Goal: Find contact information: Obtain details needed to contact an individual or organization

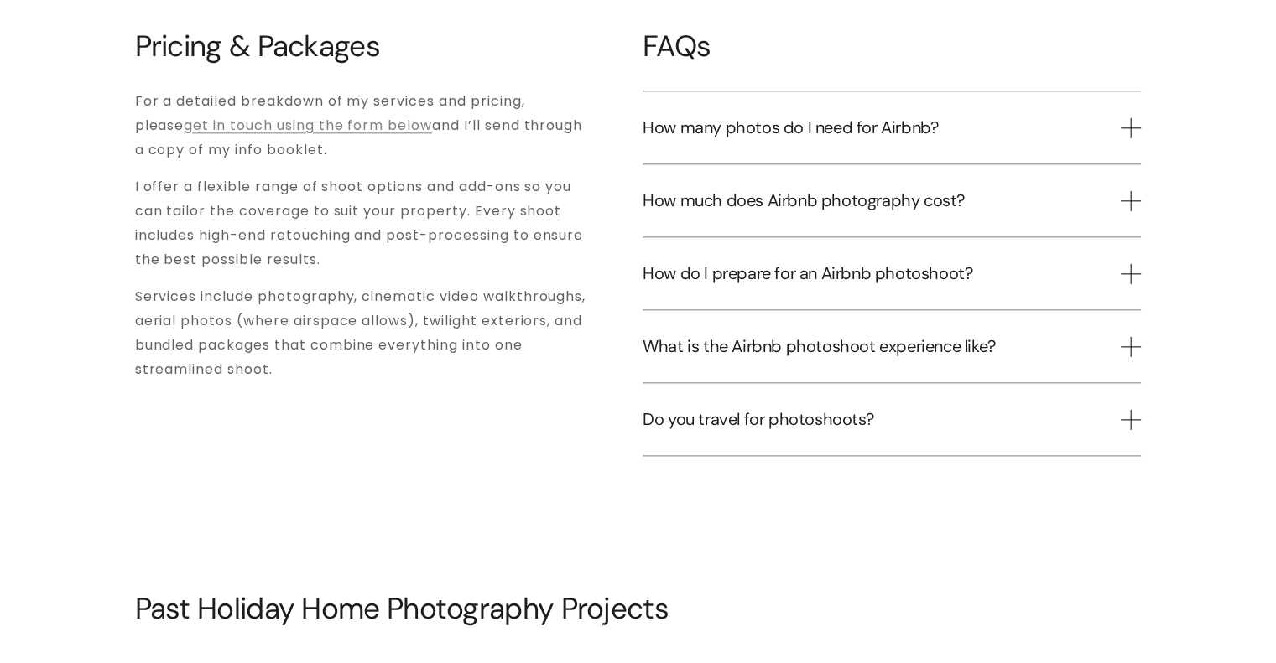
scroll to position [2013, 0]
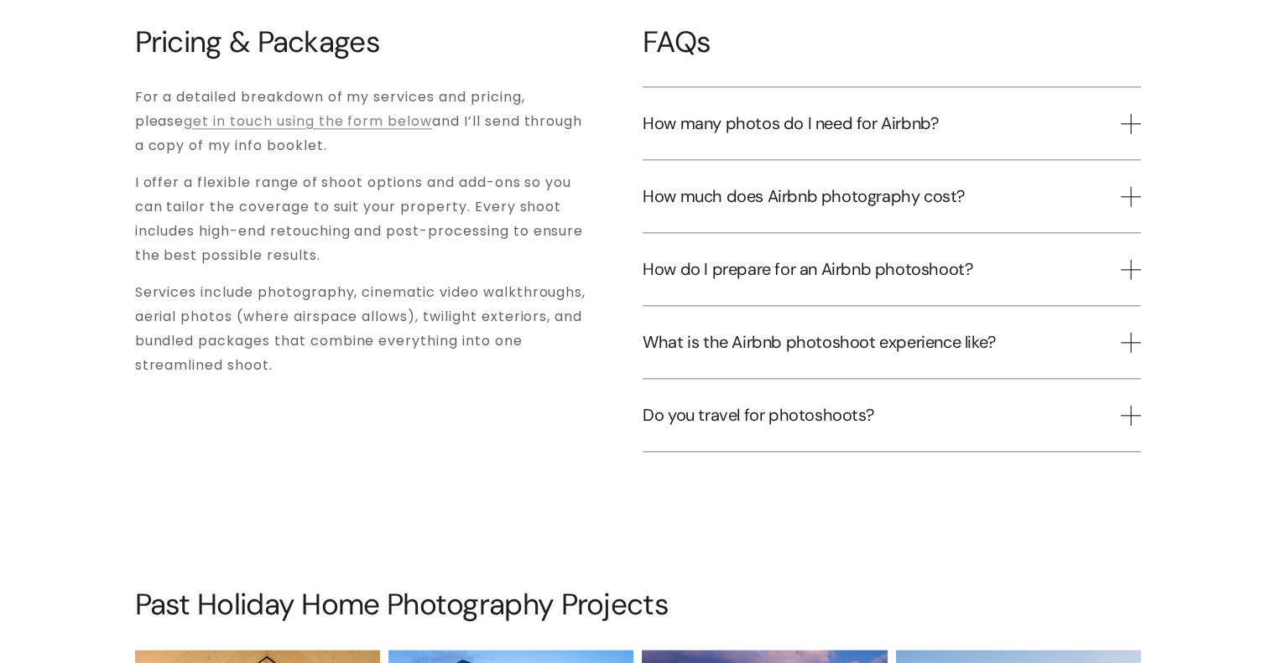
click at [803, 185] on span "How much does Airbnb photography cost?" at bounding box center [881, 196] width 478 height 22
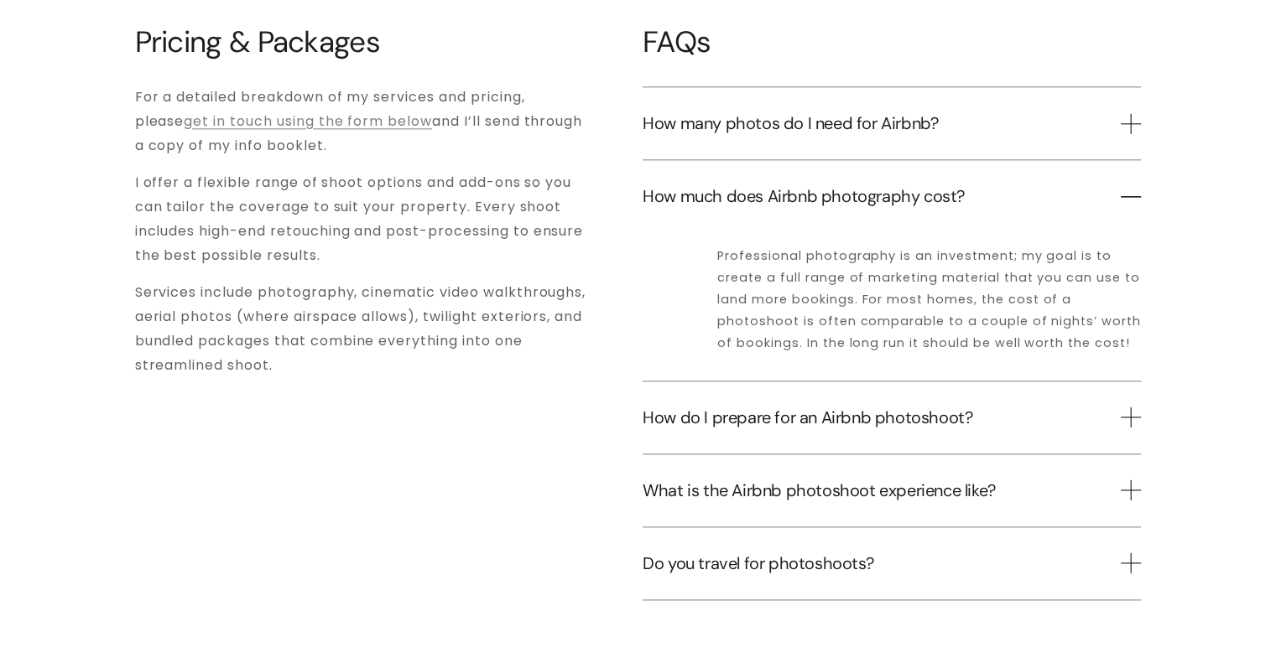
click at [780, 112] on span "How many photos do I need for Airbnb?" at bounding box center [881, 123] width 478 height 22
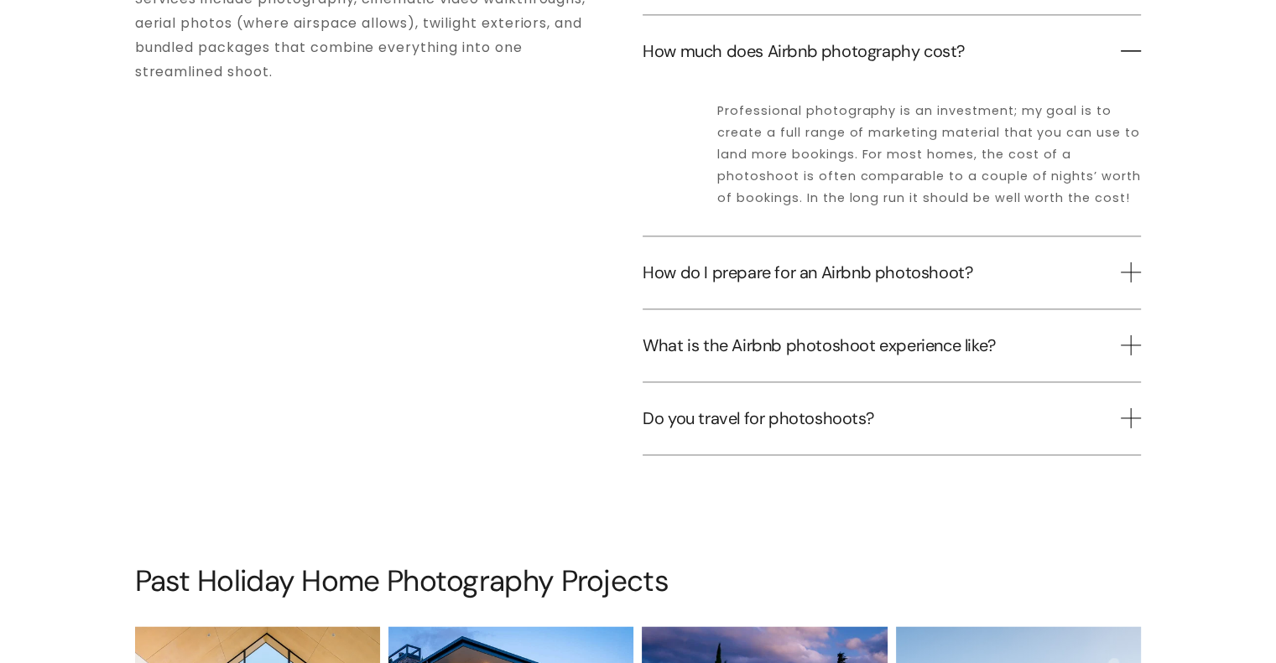
scroll to position [2318, 0]
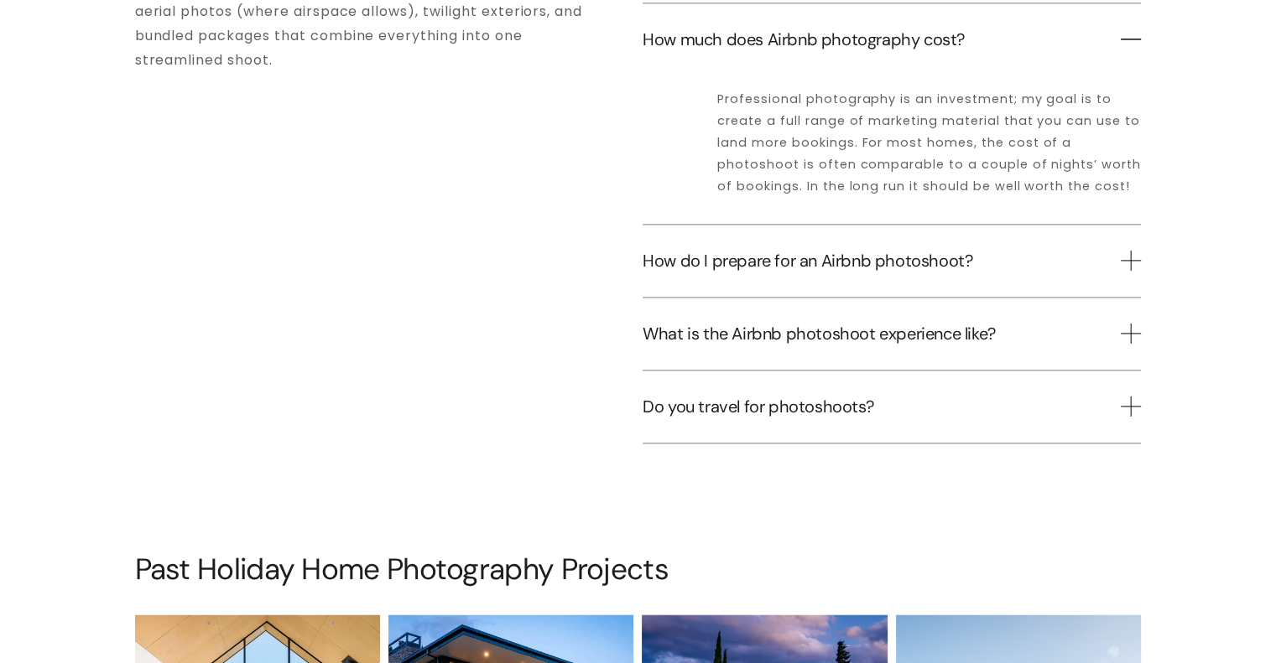
click at [748, 250] on span "How do I prepare for an Airbnb photoshoot?" at bounding box center [881, 261] width 478 height 22
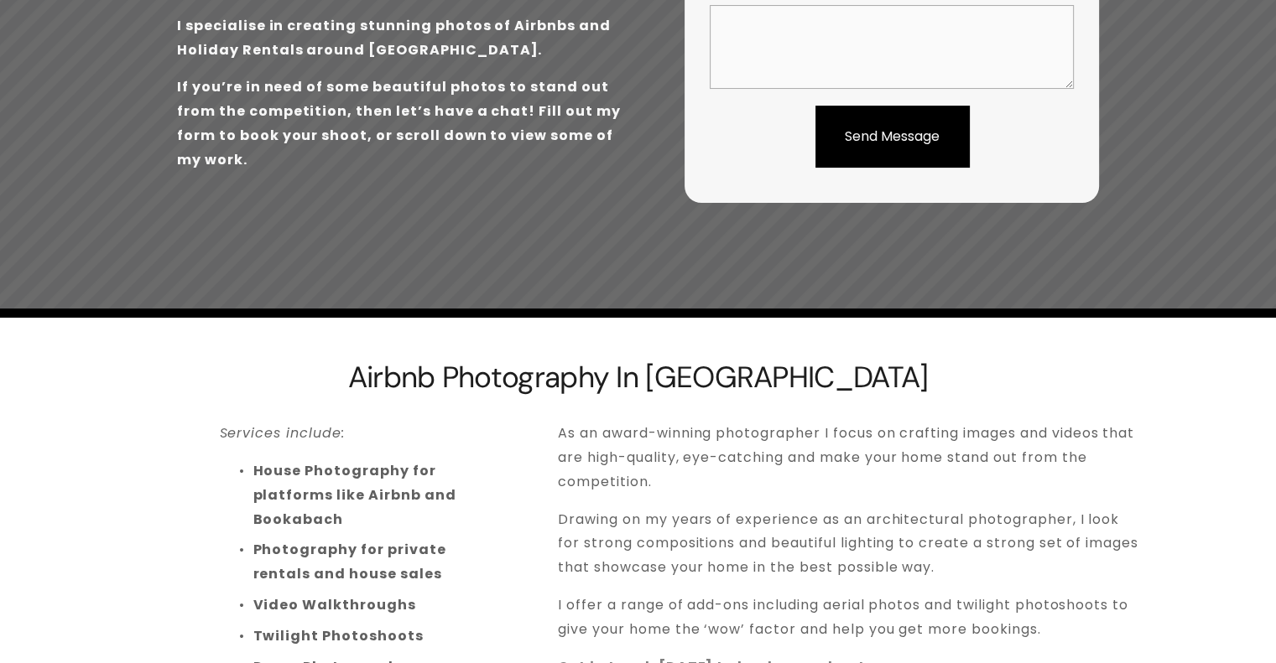
scroll to position [0, 0]
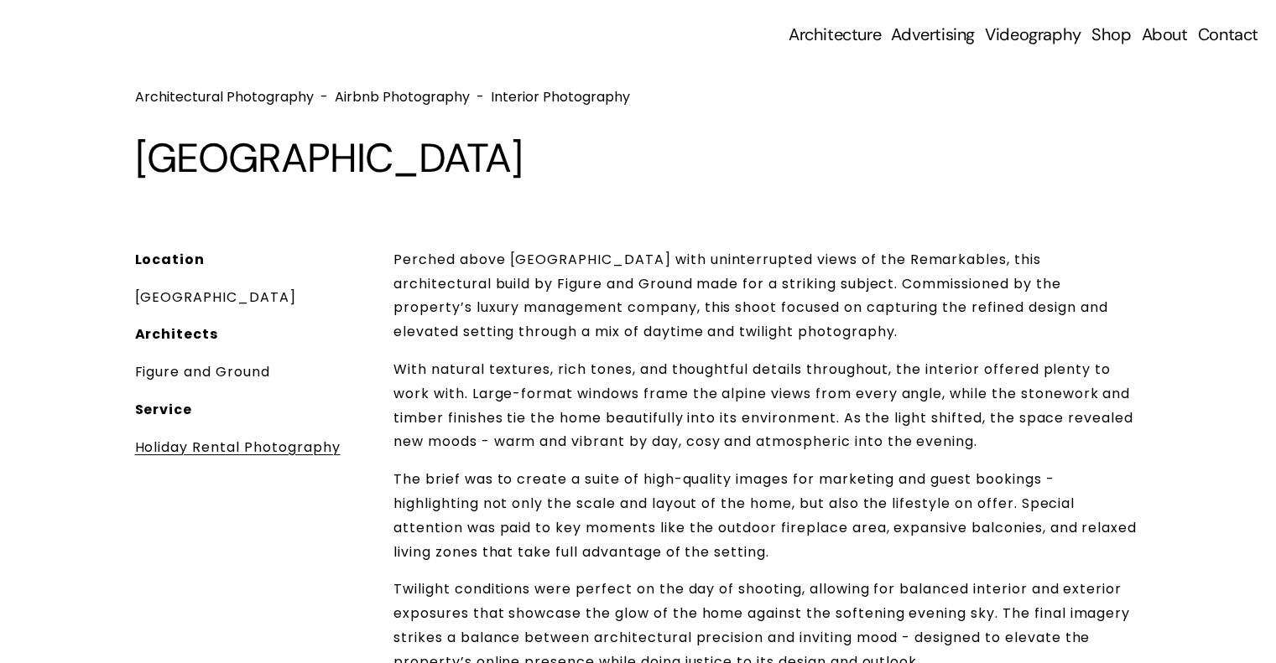
click at [1213, 32] on link "Contact" at bounding box center [1228, 34] width 60 height 23
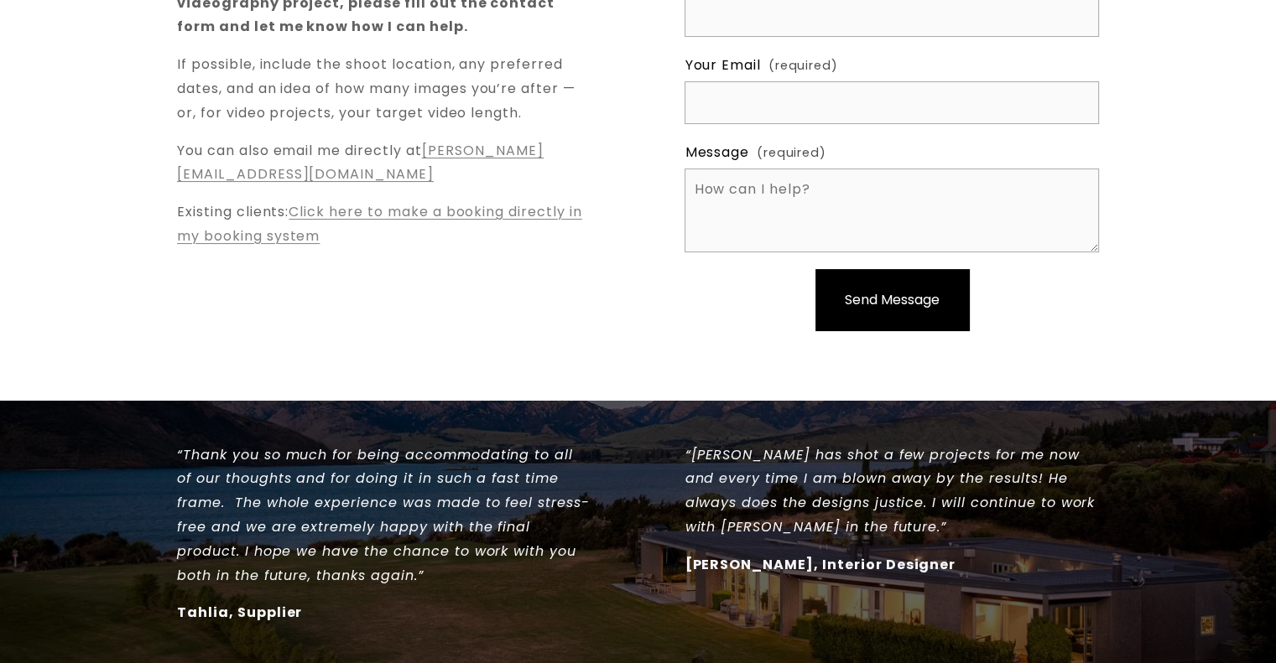
scroll to position [358, 0]
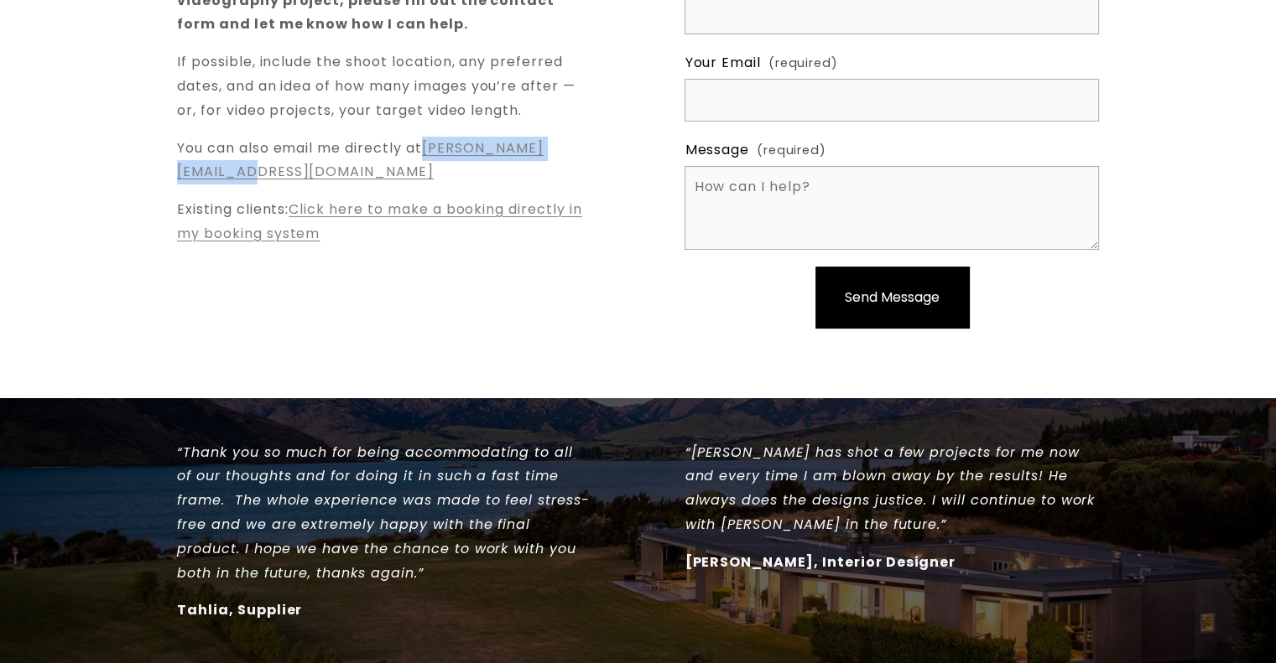
drag, startPoint x: 402, startPoint y: 177, endPoint x: 172, endPoint y: 170, distance: 229.9
click at [172, 170] on div "Get in Touch To get in touch about an upcoming photography or videography proje…" at bounding box center [638, 130] width 1276 height 454
copy link "sam@sampfordcathie.com"
